Goal: Task Accomplishment & Management: Manage account settings

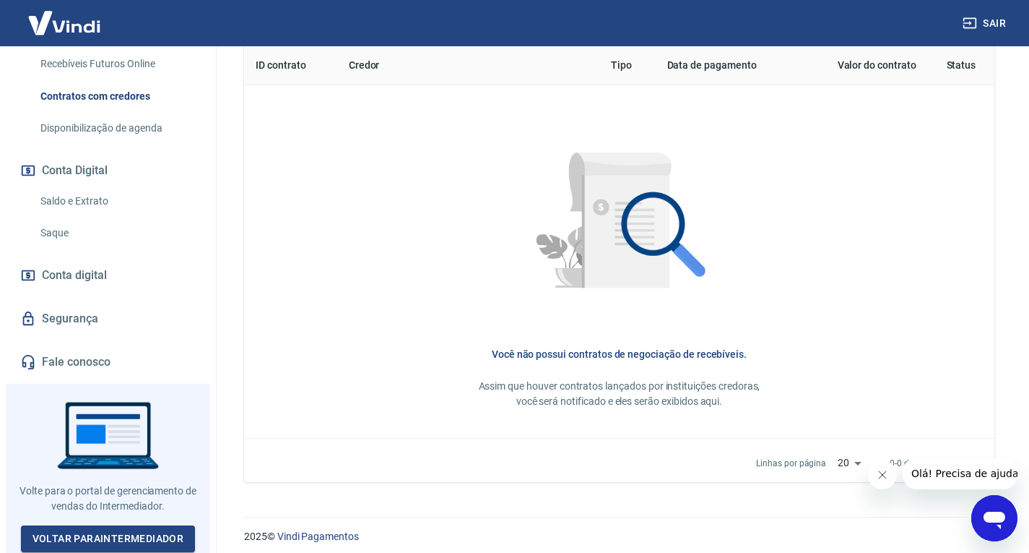
scroll to position [617, 0]
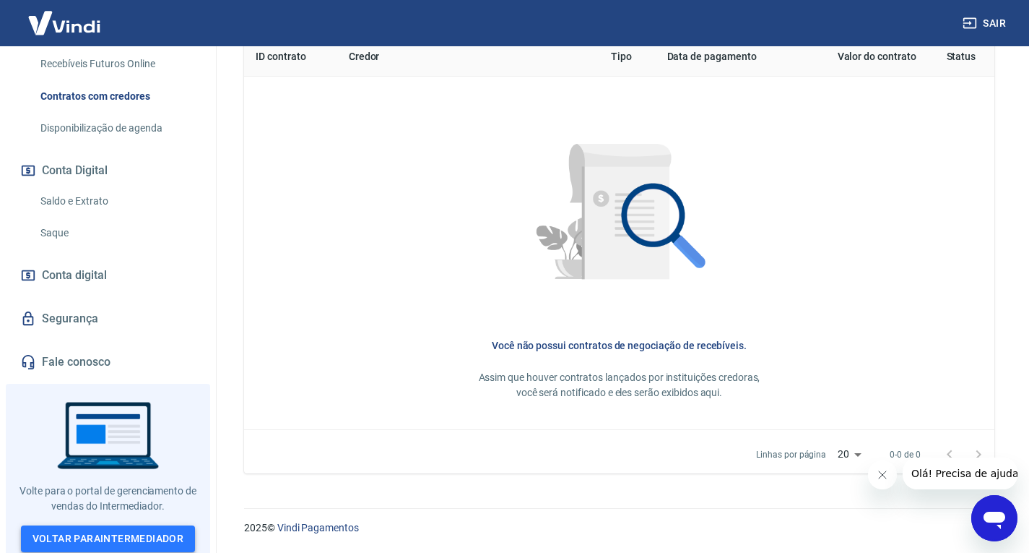
click at [72, 528] on link "Voltar para Intermediador" at bounding box center [108, 538] width 175 height 27
